Goal: Task Accomplishment & Management: Use online tool/utility

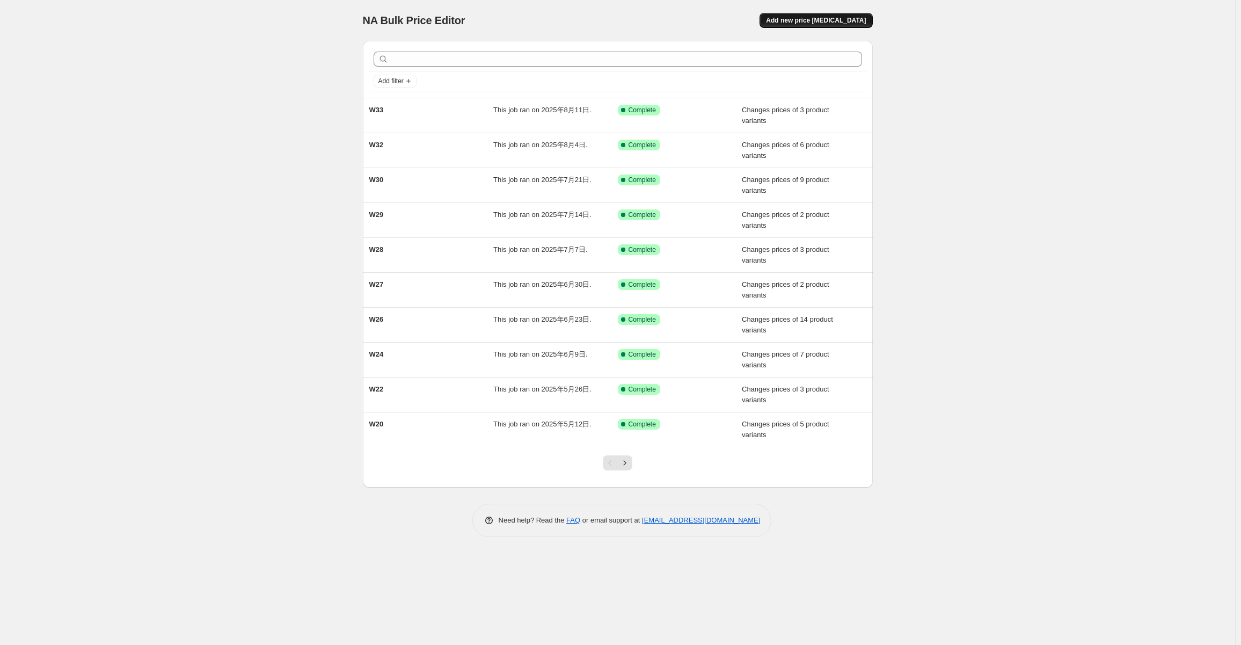
click at [839, 25] on button "Add new price change job" at bounding box center [816, 20] width 113 height 15
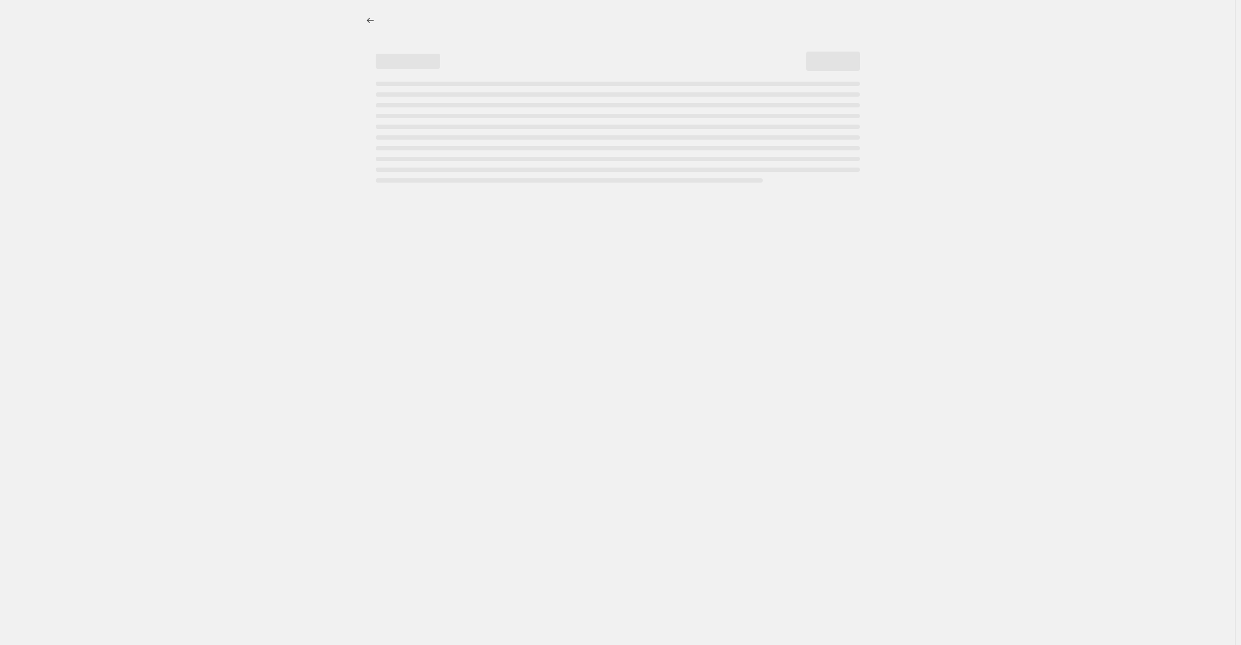
select select "percentage"
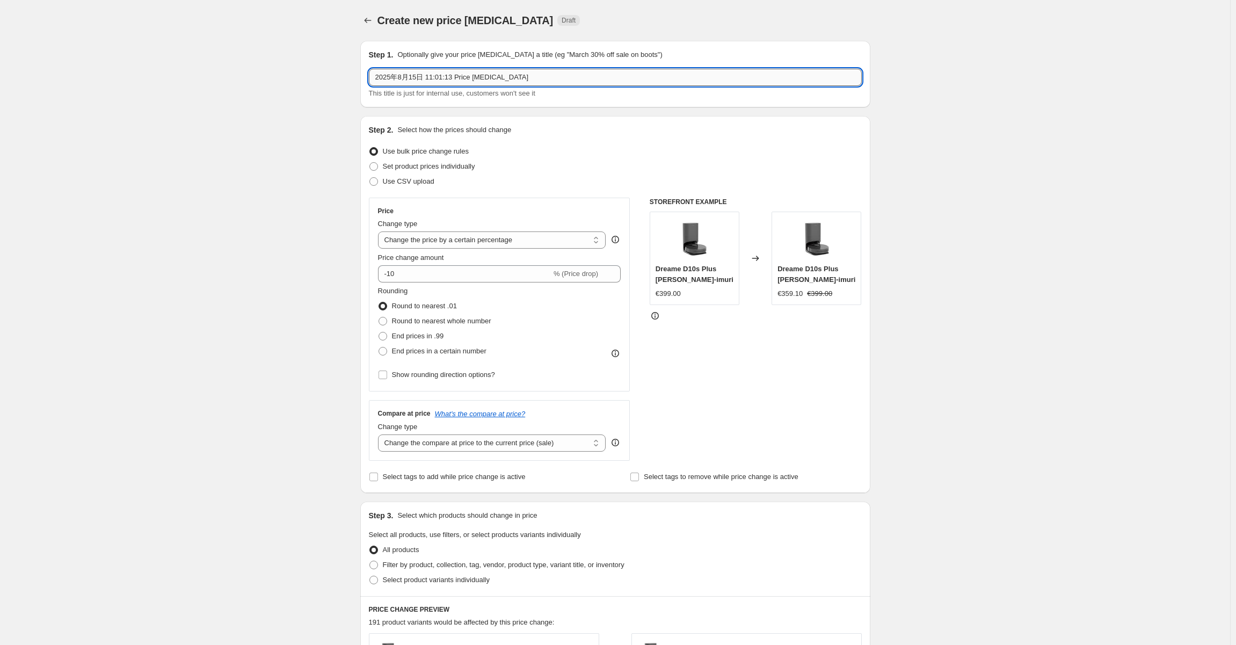
drag, startPoint x: 573, startPoint y: 70, endPoint x: 567, endPoint y: 79, distance: 10.4
click at [573, 70] on input "2025年8月15日 11:01:13 Price change job" at bounding box center [615, 77] width 493 height 17
drag, startPoint x: 542, startPoint y: 77, endPoint x: 243, endPoint y: 69, distance: 299.7
click at [243, 69] on div "Create new price change job. This page is ready Create new price change job Dra…" at bounding box center [615, 536] width 1230 height 1073
type input "W34"
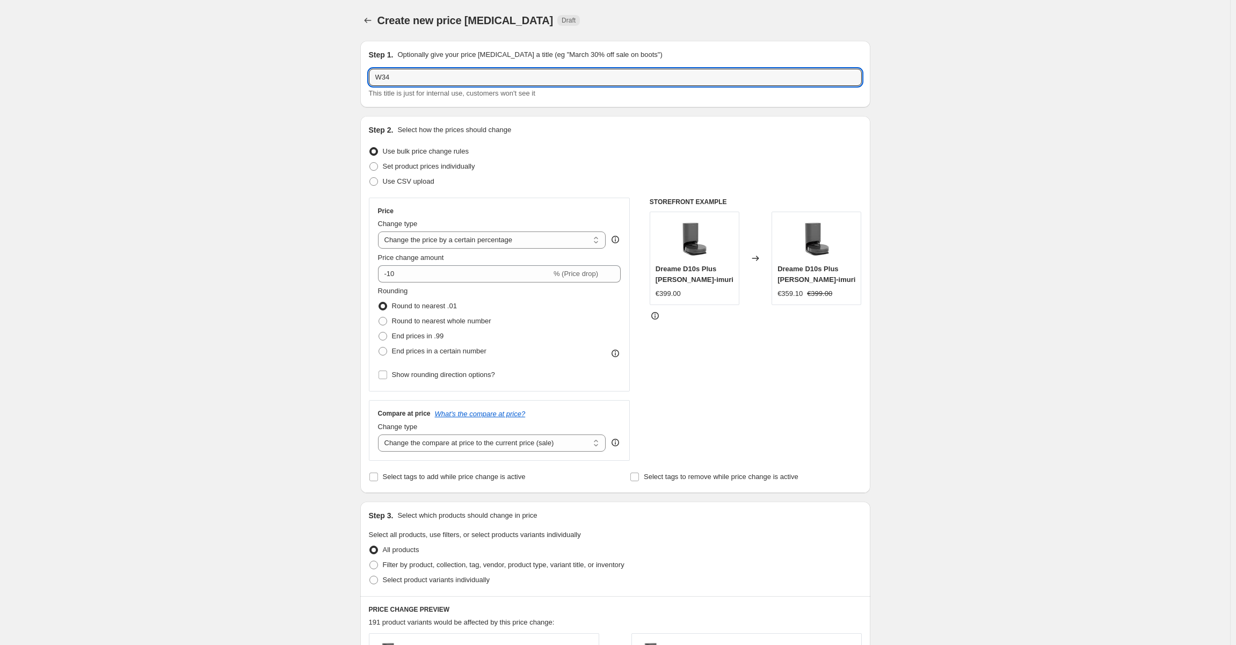
click at [299, 184] on div "Create new price change job. This page is ready Create new price change job Dra…" at bounding box center [615, 536] width 1230 height 1073
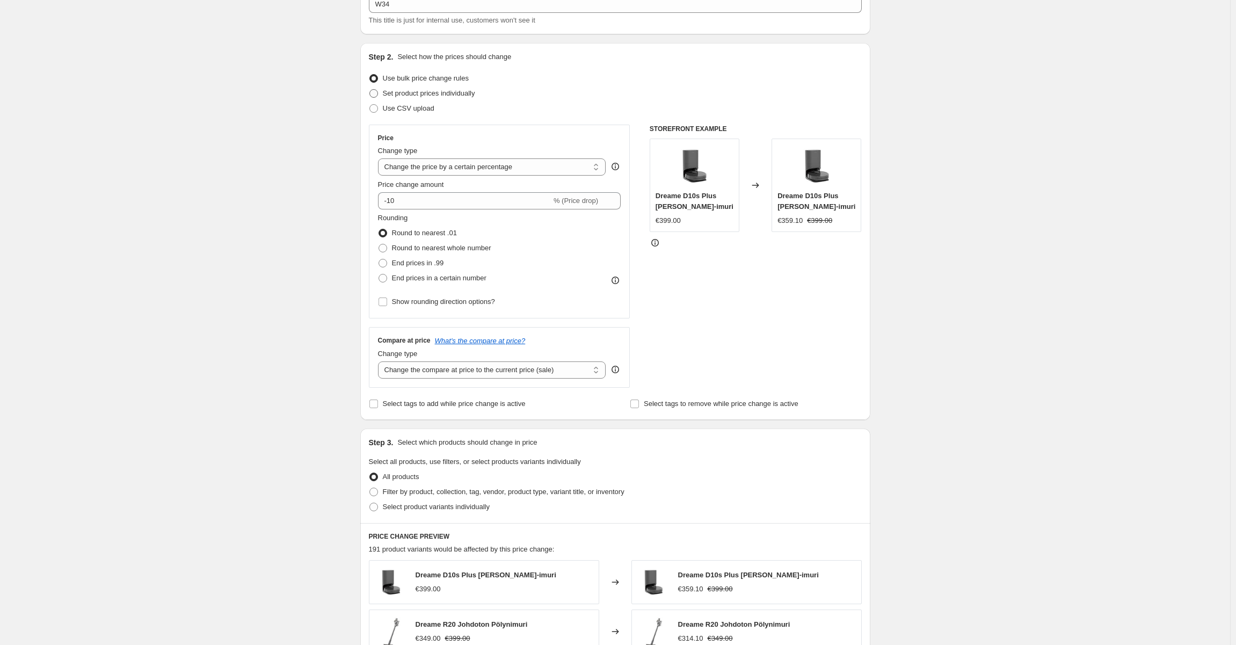
scroll to position [54, 0]
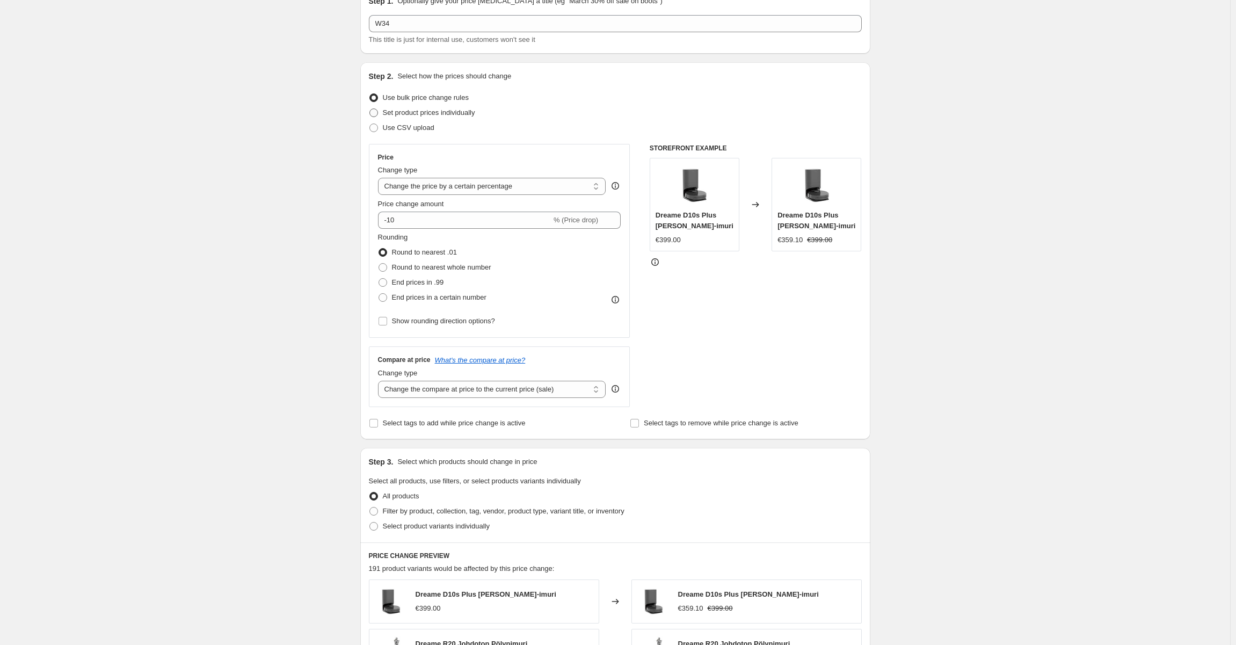
click at [425, 115] on span "Set product prices individually" at bounding box center [429, 112] width 92 height 8
click at [370, 109] on input "Set product prices individually" at bounding box center [369, 108] width 1 height 1
radio input "true"
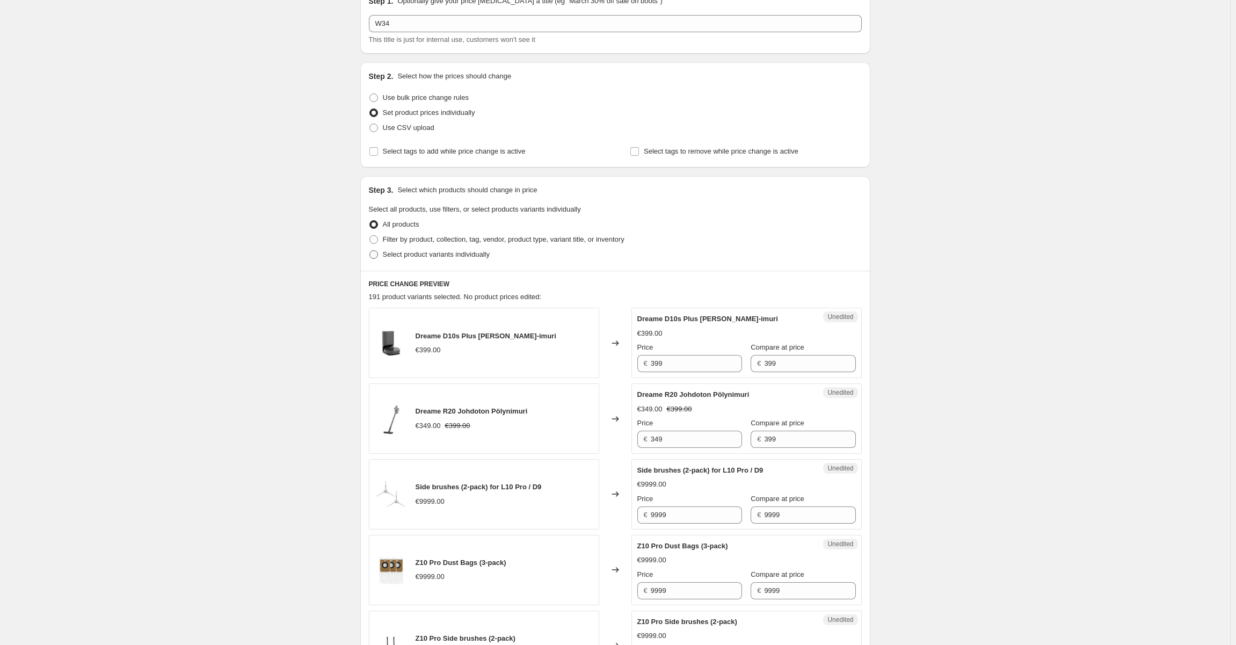
click at [418, 253] on span "Select product variants individually" at bounding box center [436, 254] width 107 height 8
click at [370, 251] on input "Select product variants individually" at bounding box center [369, 250] width 1 height 1
radio input "true"
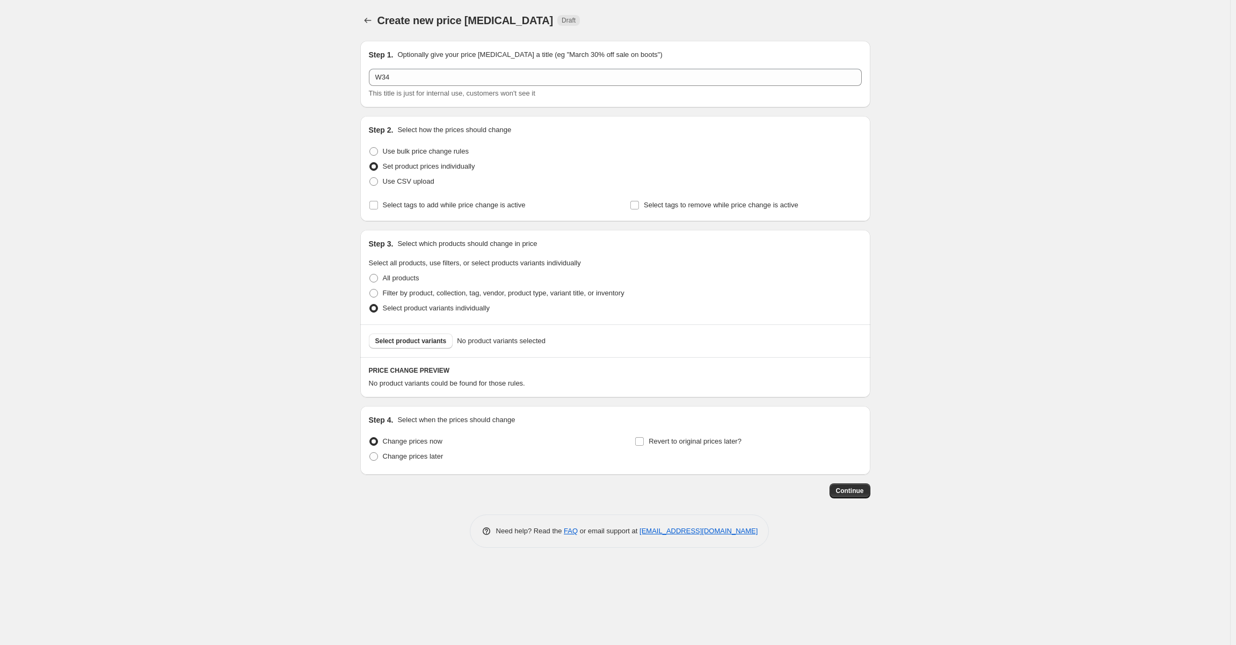
scroll to position [0, 0]
click at [426, 454] on span "Change prices later" at bounding box center [415, 456] width 61 height 8
click at [373, 453] on input "Change prices later" at bounding box center [372, 452] width 1 height 1
radio input "true"
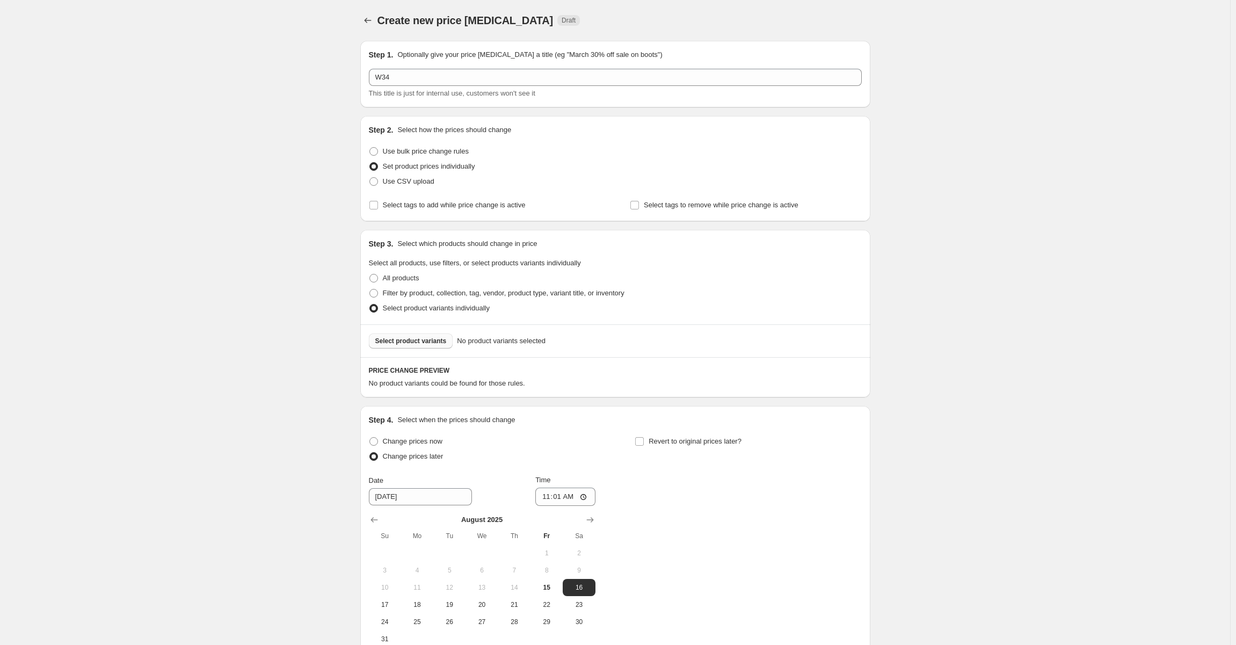
click at [431, 344] on span "Select product variants" at bounding box center [410, 341] width 71 height 9
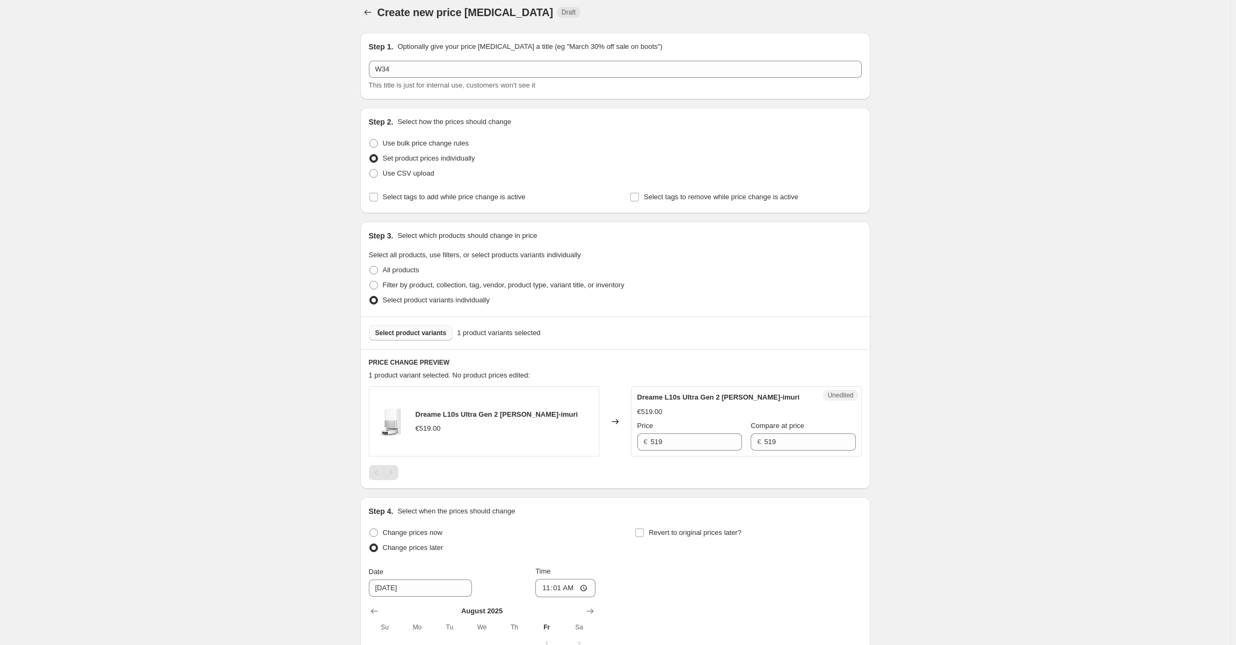
scroll to position [219, 0]
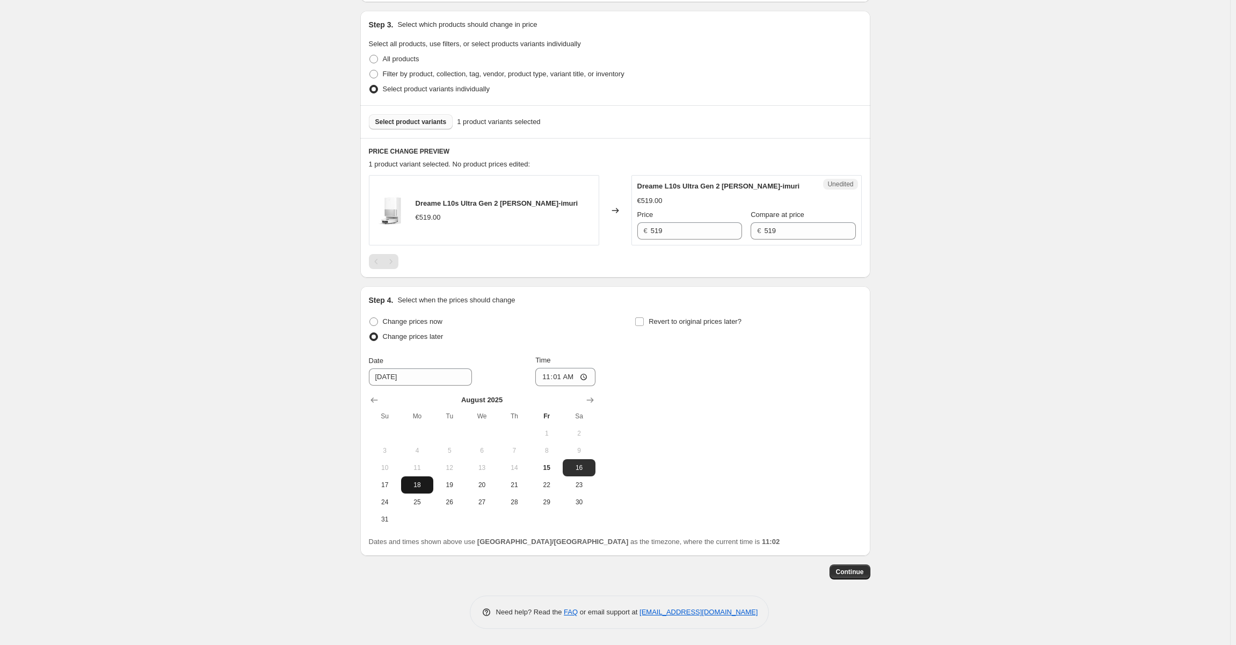
click at [418, 482] on span "18" at bounding box center [417, 485] width 24 height 9
type input "8/18/2025"
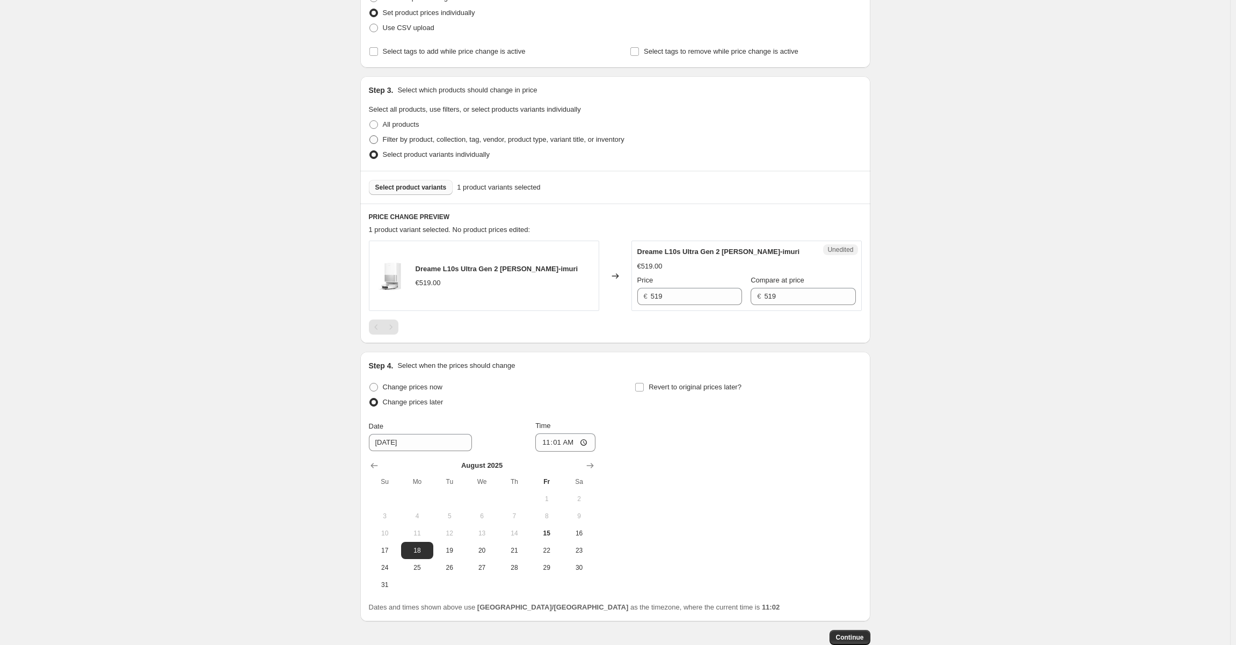
scroll to position [58, 0]
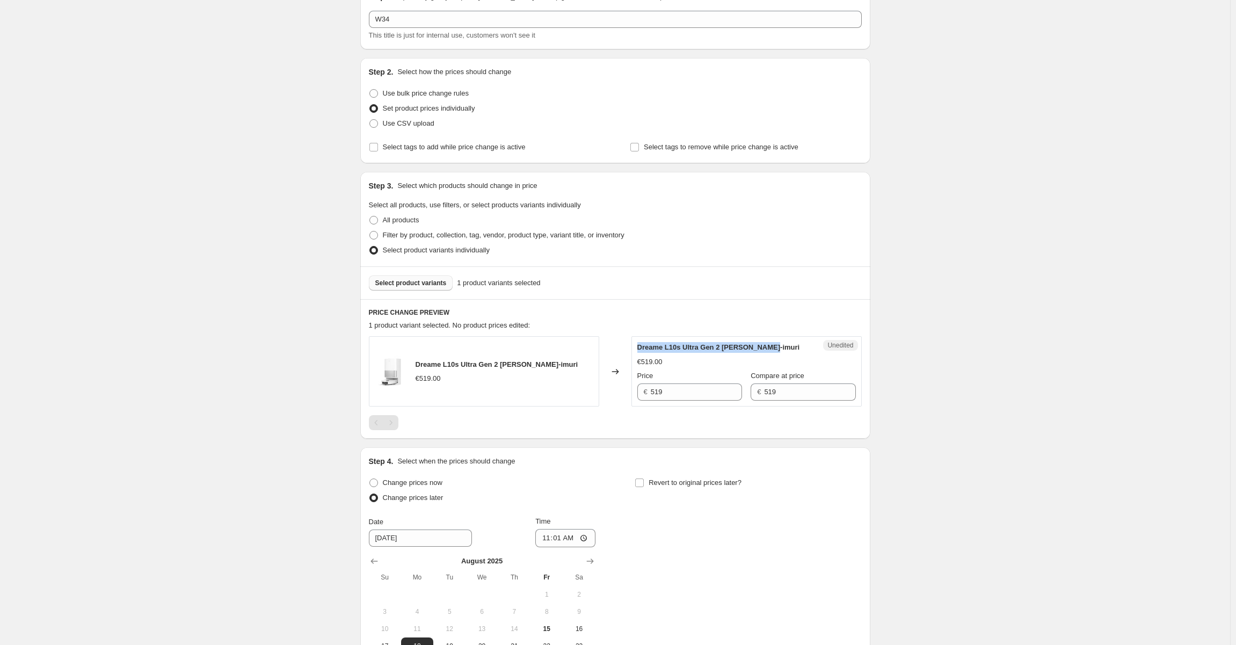
drag, startPoint x: 741, startPoint y: 347, endPoint x: 770, endPoint y: 349, distance: 28.5
click at [770, 349] on div "Dreame L10s Ultra Gen 2 Robotti-imuri" at bounding box center [725, 347] width 176 height 11
click at [708, 354] on div "Dreame L10s Ultra Gen 2 Robotti-imuri €519.00 Price € 519 Compare at price € 519" at bounding box center [746, 371] width 219 height 59
drag, startPoint x: 679, startPoint y: 399, endPoint x: 839, endPoint y: 493, distance: 185.5
click at [679, 399] on input "519" at bounding box center [696, 391] width 91 height 17
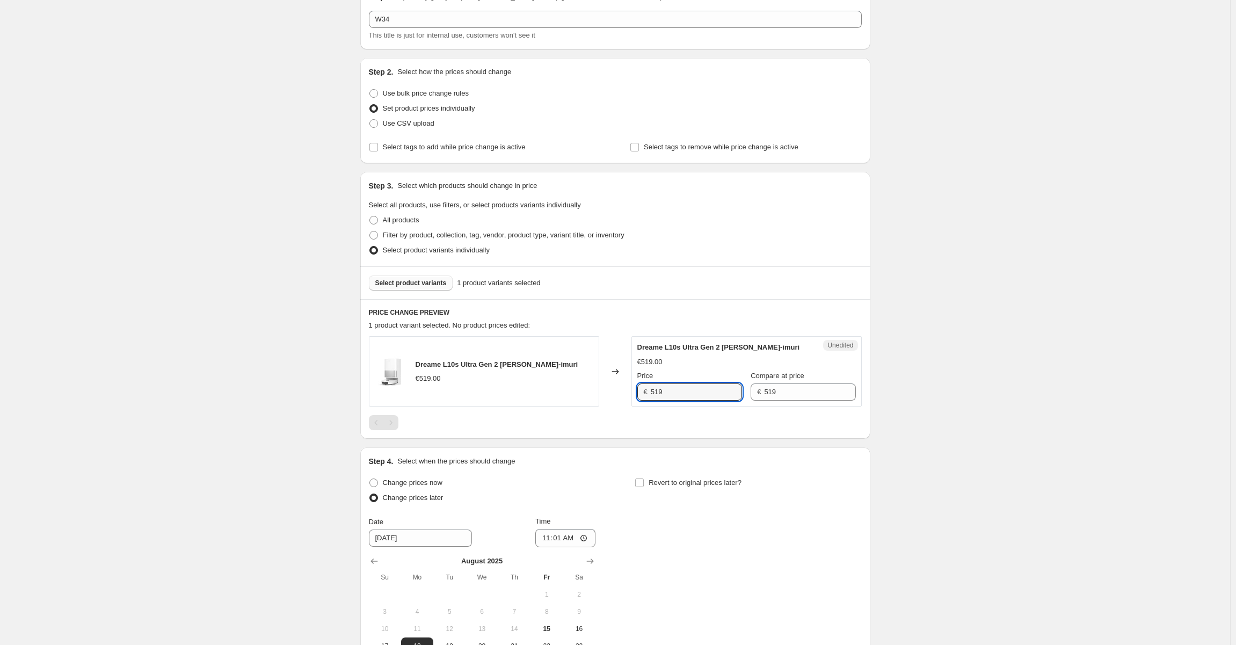
drag, startPoint x: 641, startPoint y: 389, endPoint x: 585, endPoint y: 391, distance: 56.4
click at [585, 391] on div "Dreame L10s Ultra Gen 2 Robotti-imuri €519.00 Changed to Unedited Dreame L10s U…" at bounding box center [615, 371] width 493 height 70
type input "439"
click at [718, 274] on div "Select product variants 1 product variants selected" at bounding box center [615, 282] width 510 height 33
click at [410, 279] on button "Select product variants" at bounding box center [411, 282] width 84 height 15
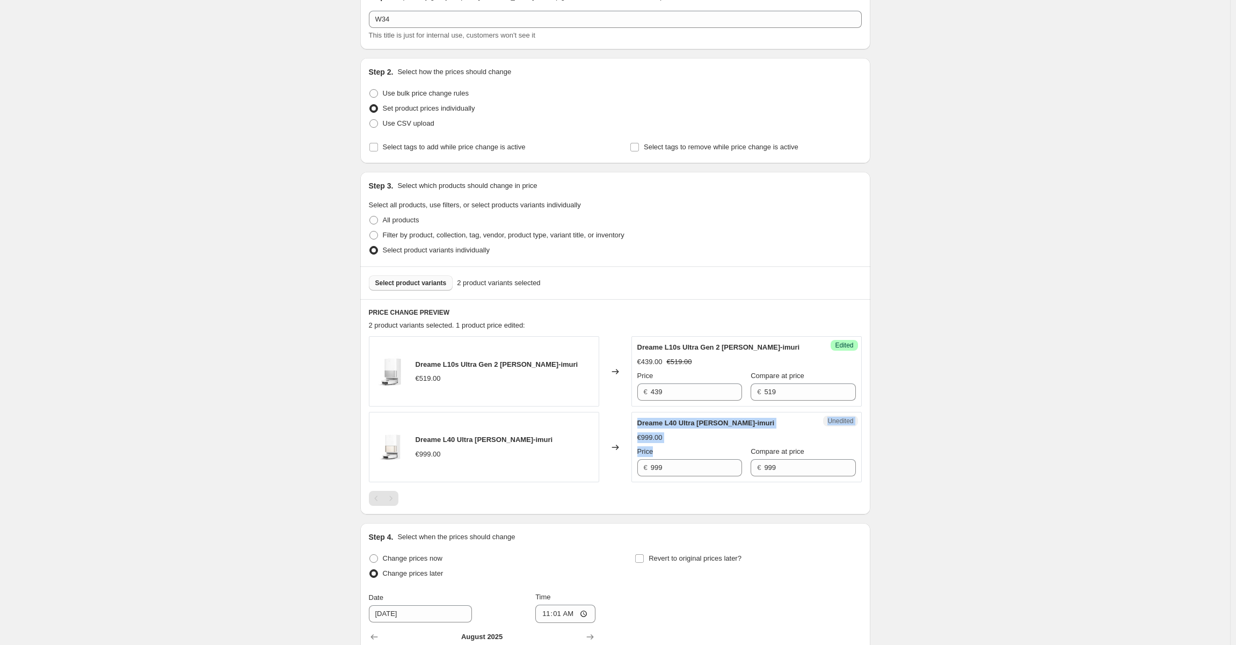
drag, startPoint x: 675, startPoint y: 475, endPoint x: 607, endPoint y: 463, distance: 68.6
click at [607, 463] on div "Dreame L40 Ultra Robotti-imuri €999.00 Changed to Unedited Dreame L40 Ultra Rob…" at bounding box center [615, 447] width 493 height 70
click at [666, 469] on input "999" at bounding box center [696, 467] width 91 height 17
type input "599"
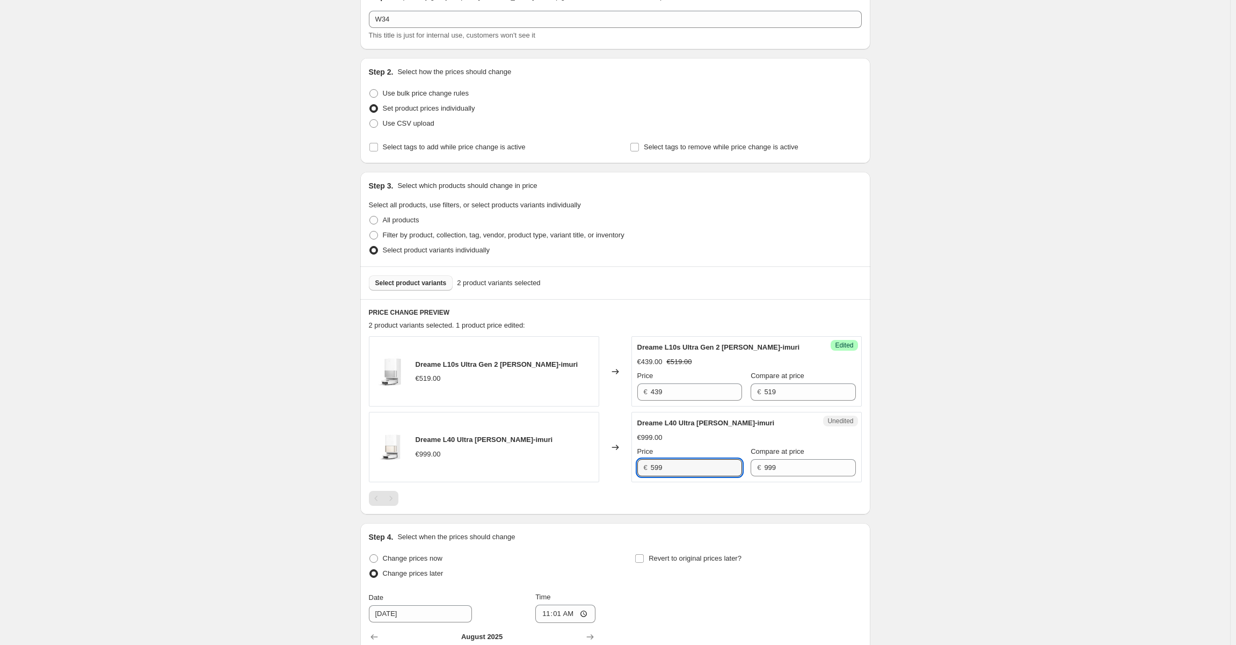
click at [683, 436] on div "€999.00" at bounding box center [746, 437] width 219 height 11
click at [417, 271] on div "Select product variants 2 product variants selected" at bounding box center [615, 282] width 510 height 33
click at [419, 285] on span "Select product variants" at bounding box center [410, 283] width 71 height 9
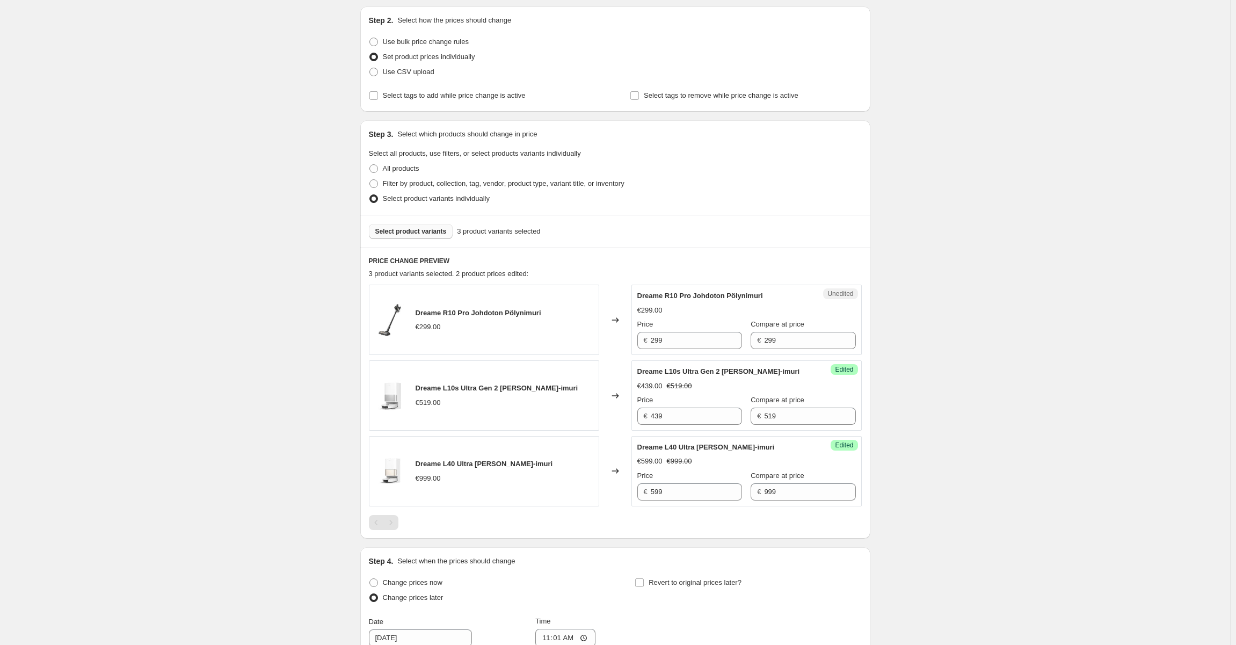
scroll to position [165, 0]
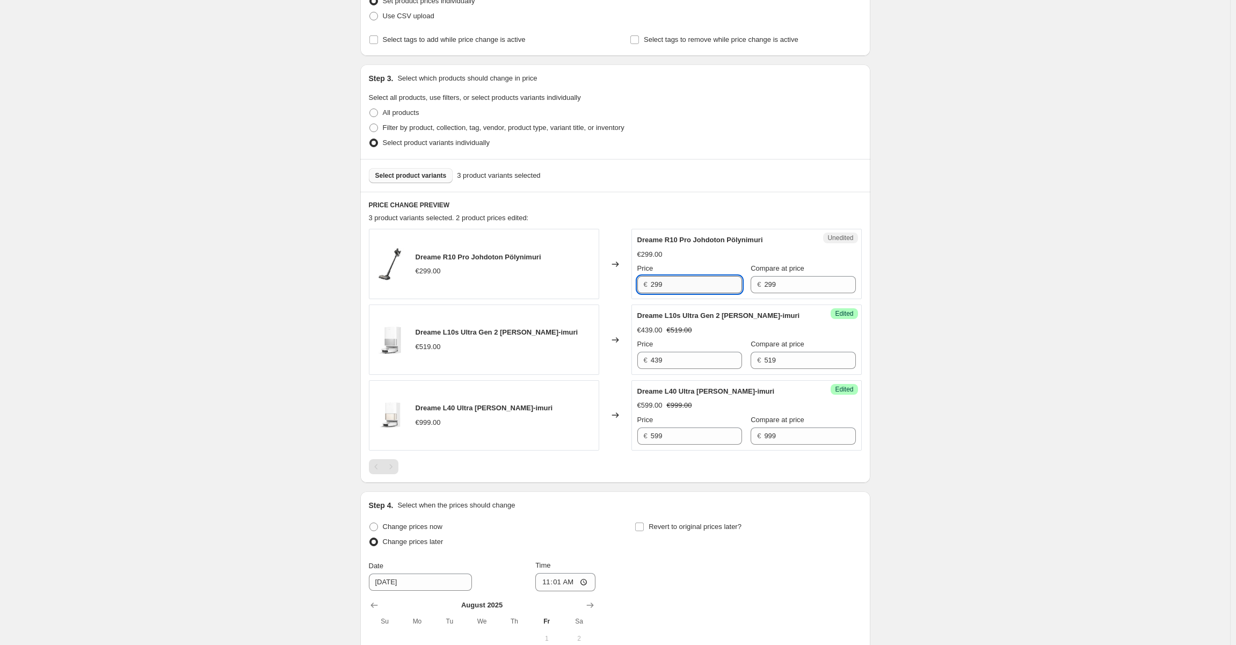
click at [660, 289] on input "299" at bounding box center [696, 284] width 91 height 17
type input "249"
click at [679, 241] on span "Dreame R10 Pro Johdoton Pölynimuri" at bounding box center [700, 240] width 126 height 8
click at [402, 188] on div "Select product variants 3 product variants selected" at bounding box center [615, 175] width 510 height 33
click at [417, 177] on span "Select product variants" at bounding box center [410, 175] width 71 height 9
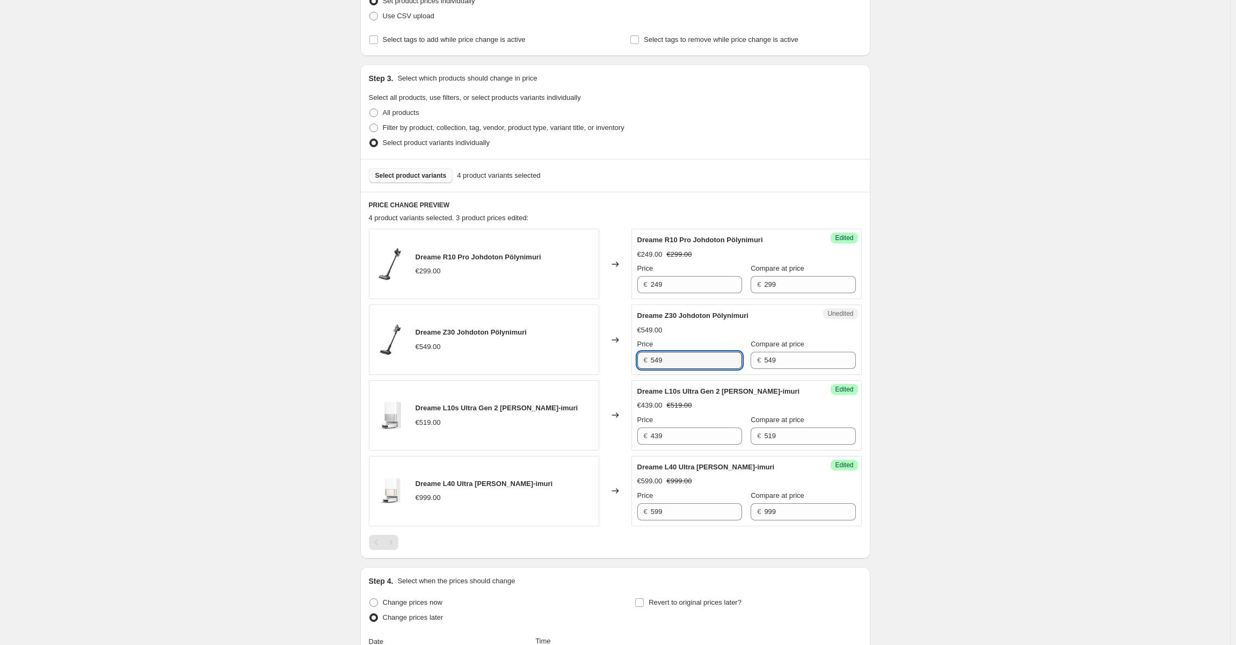
drag, startPoint x: 670, startPoint y: 362, endPoint x: 599, endPoint y: 365, distance: 70.9
click at [599, 365] on div "Dreame Z30 Johdoton Pölynimuri €549.00 Changed to Unedited Dreame Z30 Johdoton …" at bounding box center [615, 339] width 493 height 70
type input "499"
click at [607, 358] on div "Changed to" at bounding box center [615, 339] width 32 height 70
click at [427, 179] on span "Select product variants" at bounding box center [410, 175] width 71 height 9
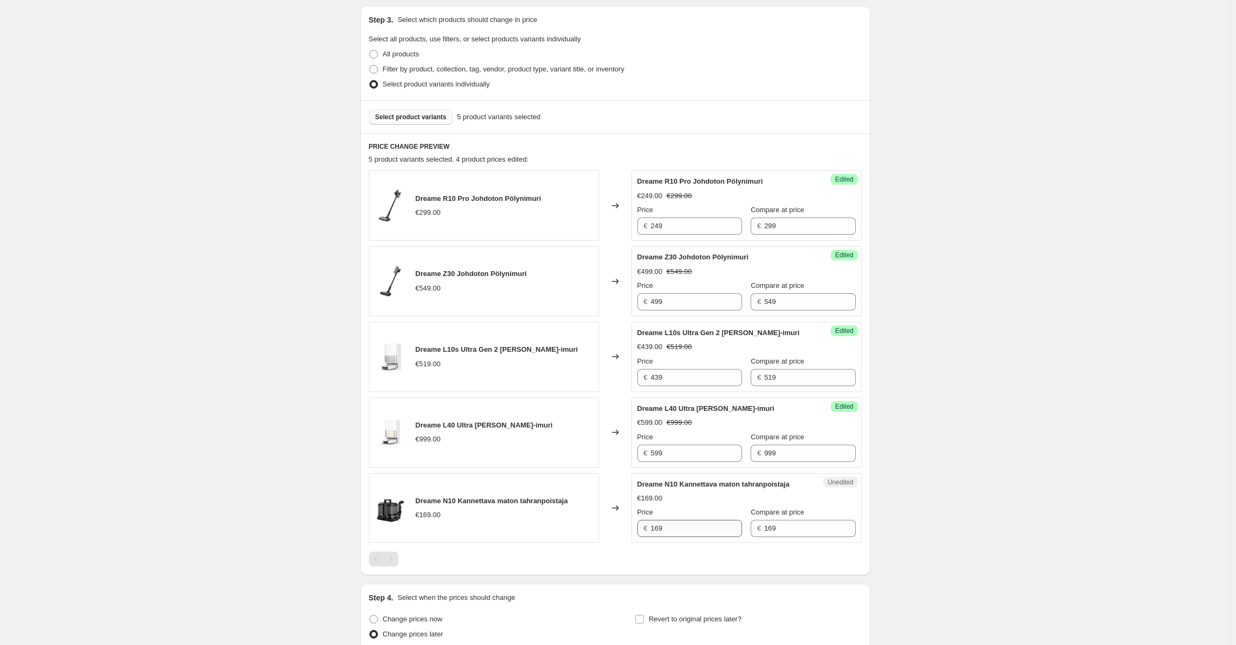
scroll to position [326, 0]
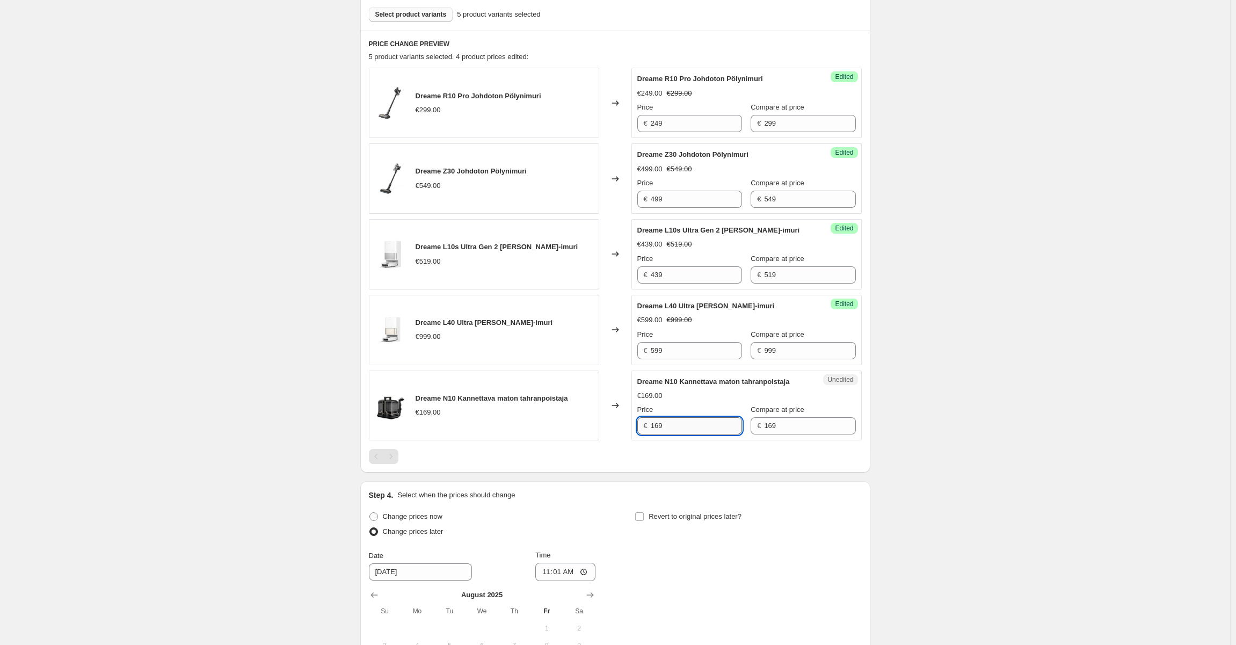
click at [655, 426] on input "169" at bounding box center [696, 425] width 91 height 17
click at [653, 424] on input "29" at bounding box center [696, 425] width 91 height 17
type input "129"
click at [698, 401] on div "€169.00" at bounding box center [746, 395] width 219 height 11
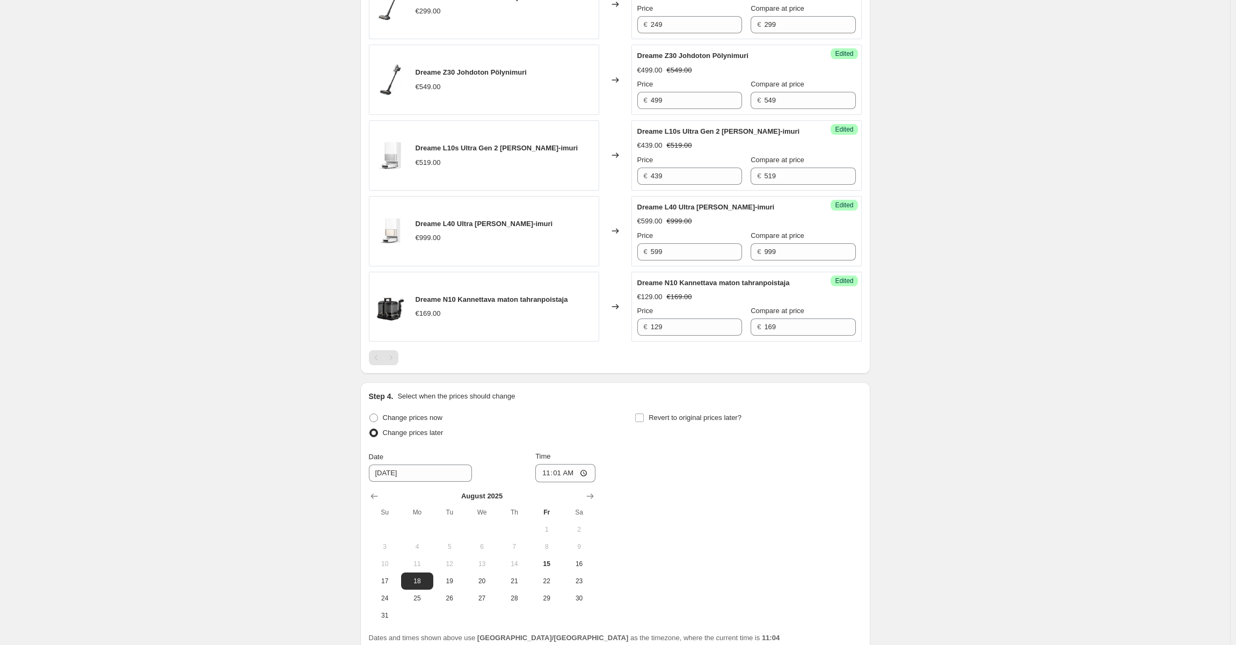
scroll to position [521, 0]
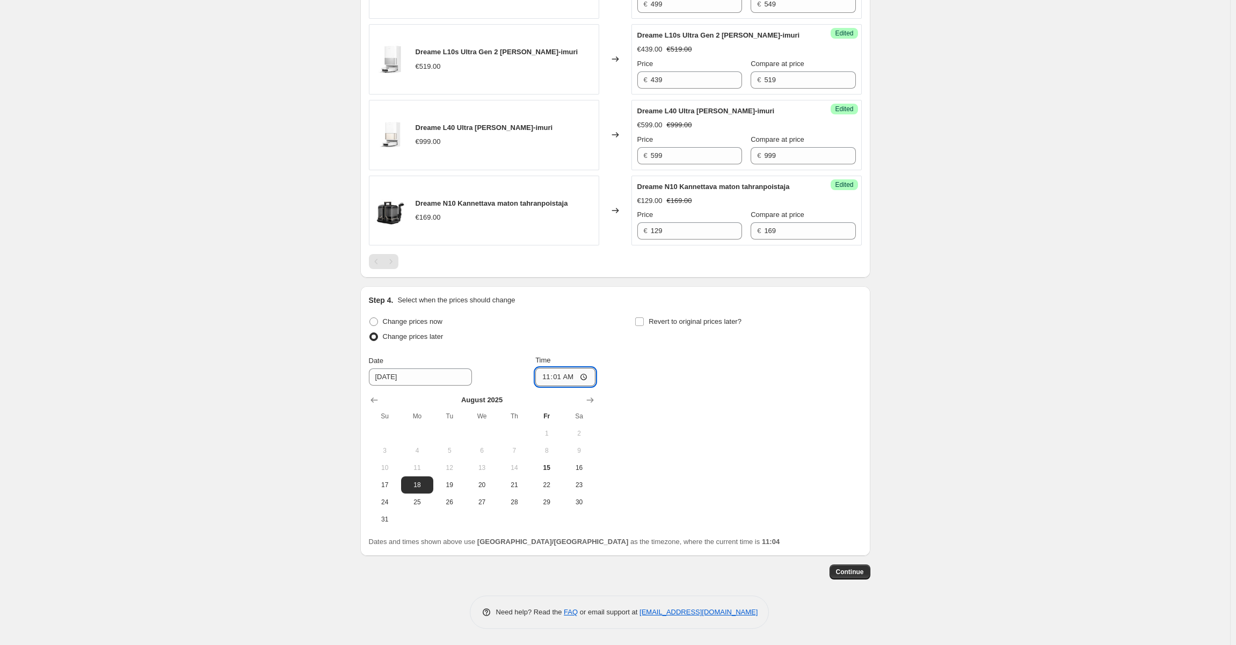
click at [558, 380] on input "11:01" at bounding box center [565, 377] width 60 height 18
type input "07:00"
click at [620, 363] on div "Change prices now Change prices later Date 8/18/2025 Time 07:00 August 2025 Su …" at bounding box center [615, 421] width 493 height 214
drag, startPoint x: 832, startPoint y: 485, endPoint x: 861, endPoint y: 542, distance: 64.3
click at [833, 486] on div "Change prices now Change prices later Date 8/18/2025 Time 07:00 August 2025 Su …" at bounding box center [615, 421] width 493 height 214
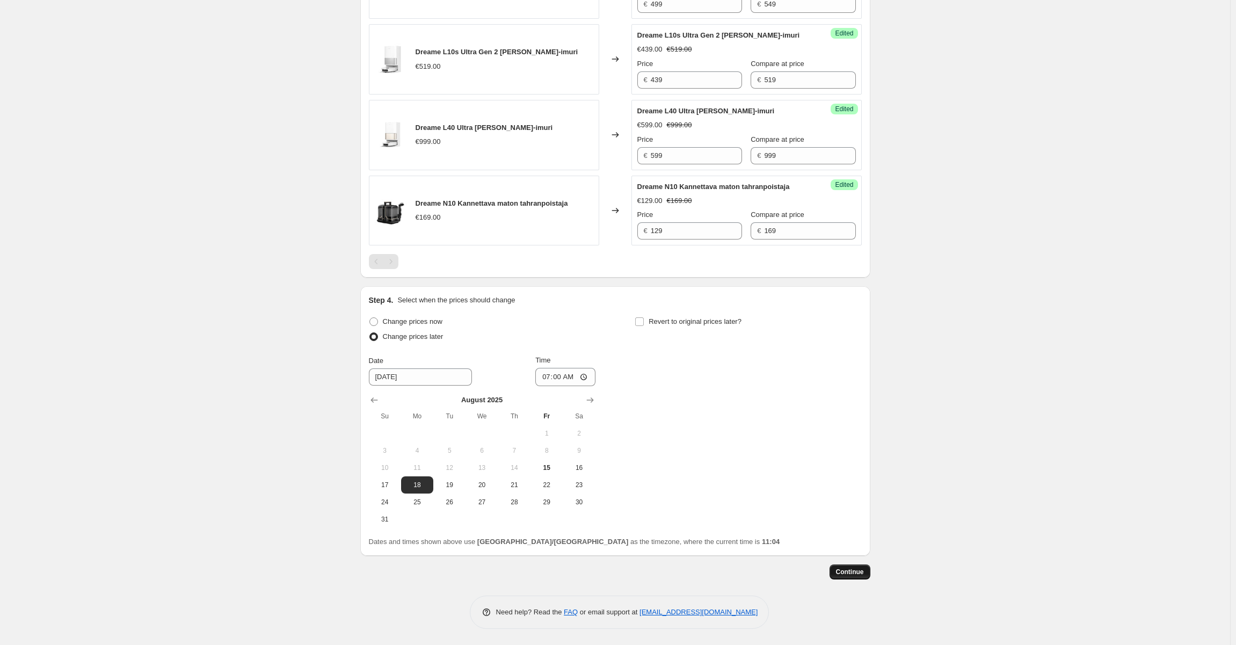
click at [868, 578] on button "Continue" at bounding box center [849, 571] width 41 height 15
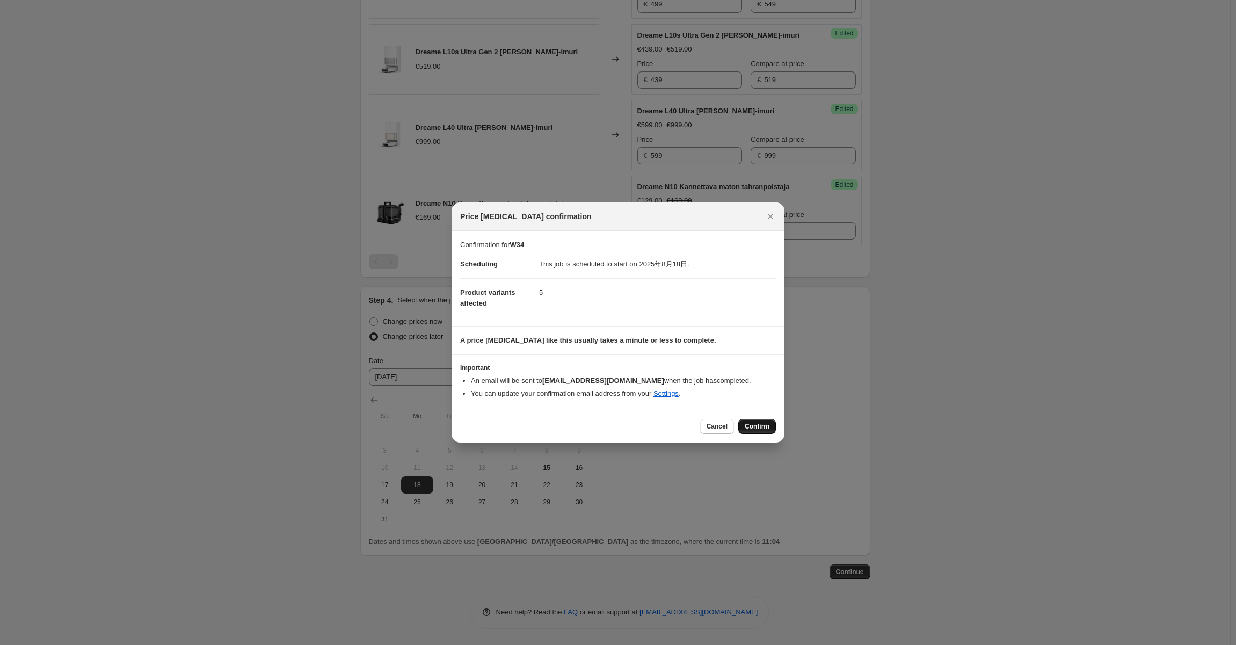
click at [761, 428] on span "Confirm" at bounding box center [757, 426] width 25 height 9
click at [909, 408] on div at bounding box center [618, 322] width 1236 height 645
